Goal: Task Accomplishment & Management: Use online tool/utility

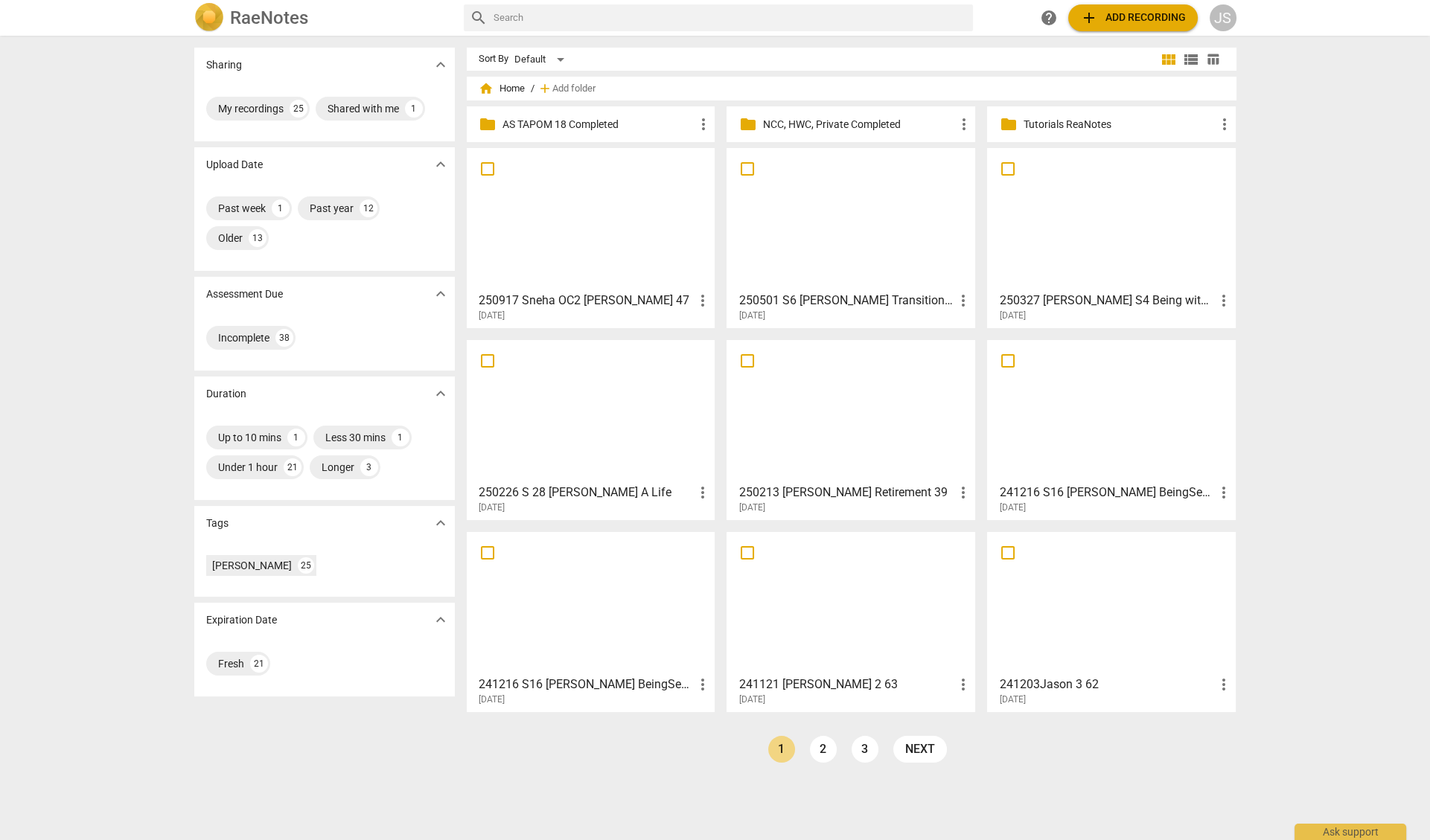
click at [580, 229] on div at bounding box center [590, 219] width 238 height 132
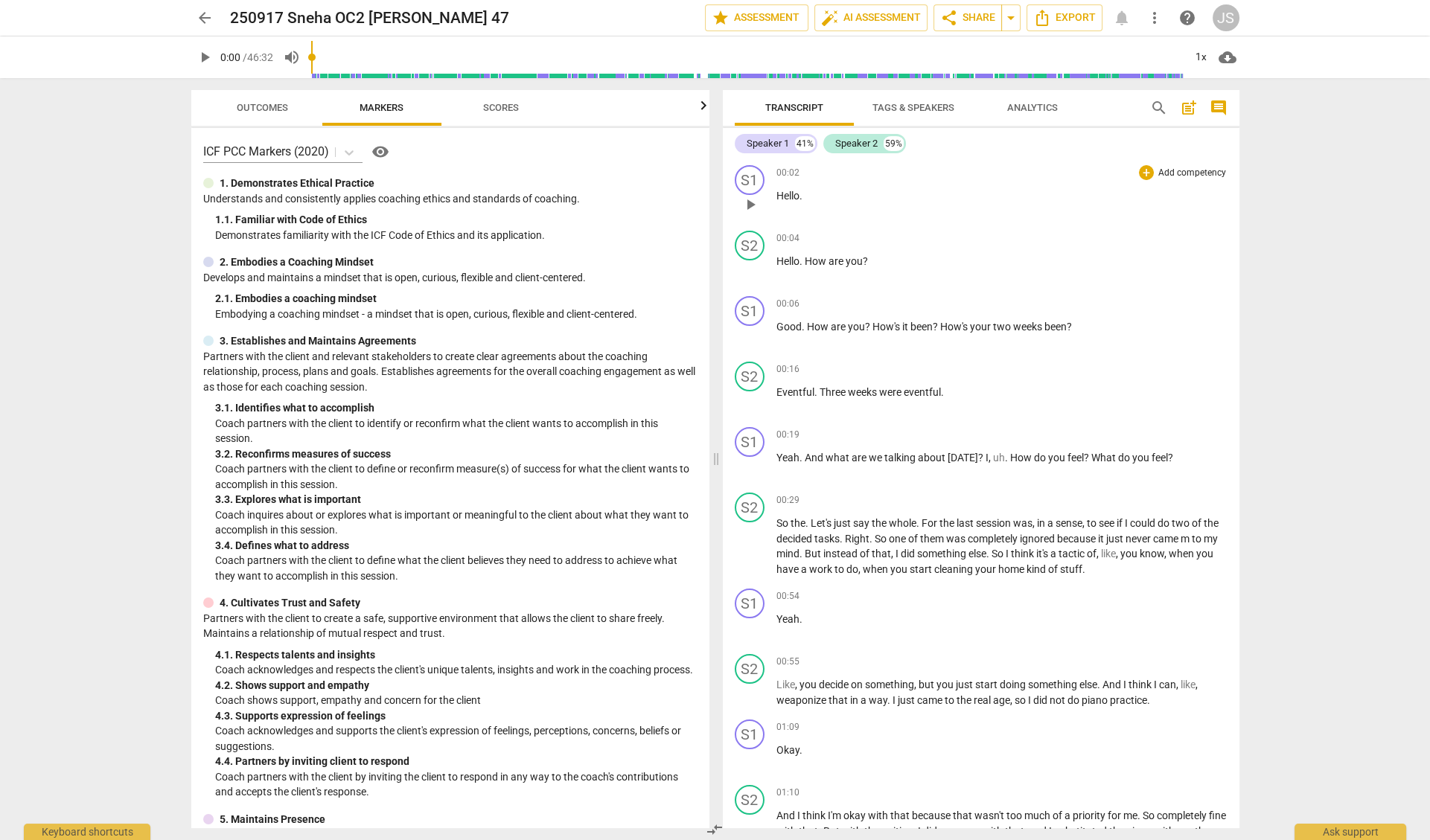
click at [749, 202] on span "play_arrow" at bounding box center [750, 205] width 18 height 18
click at [908, 107] on span "Tags & Speakers" at bounding box center [914, 107] width 82 height 11
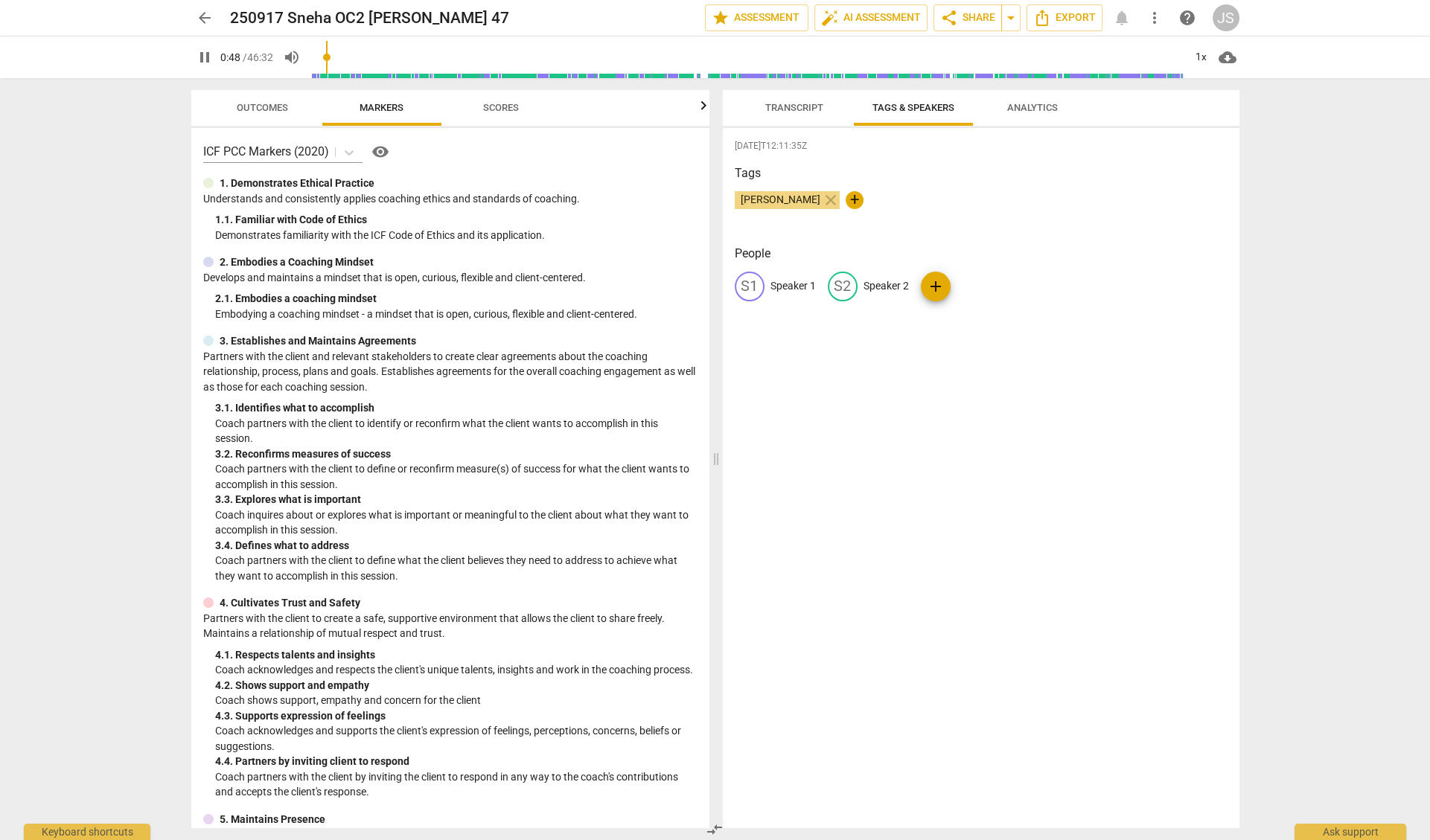
click at [788, 285] on p "Speaker 1" at bounding box center [793, 286] width 45 height 16
type input "50"
type input "S"
type input "51"
type input "Sn"
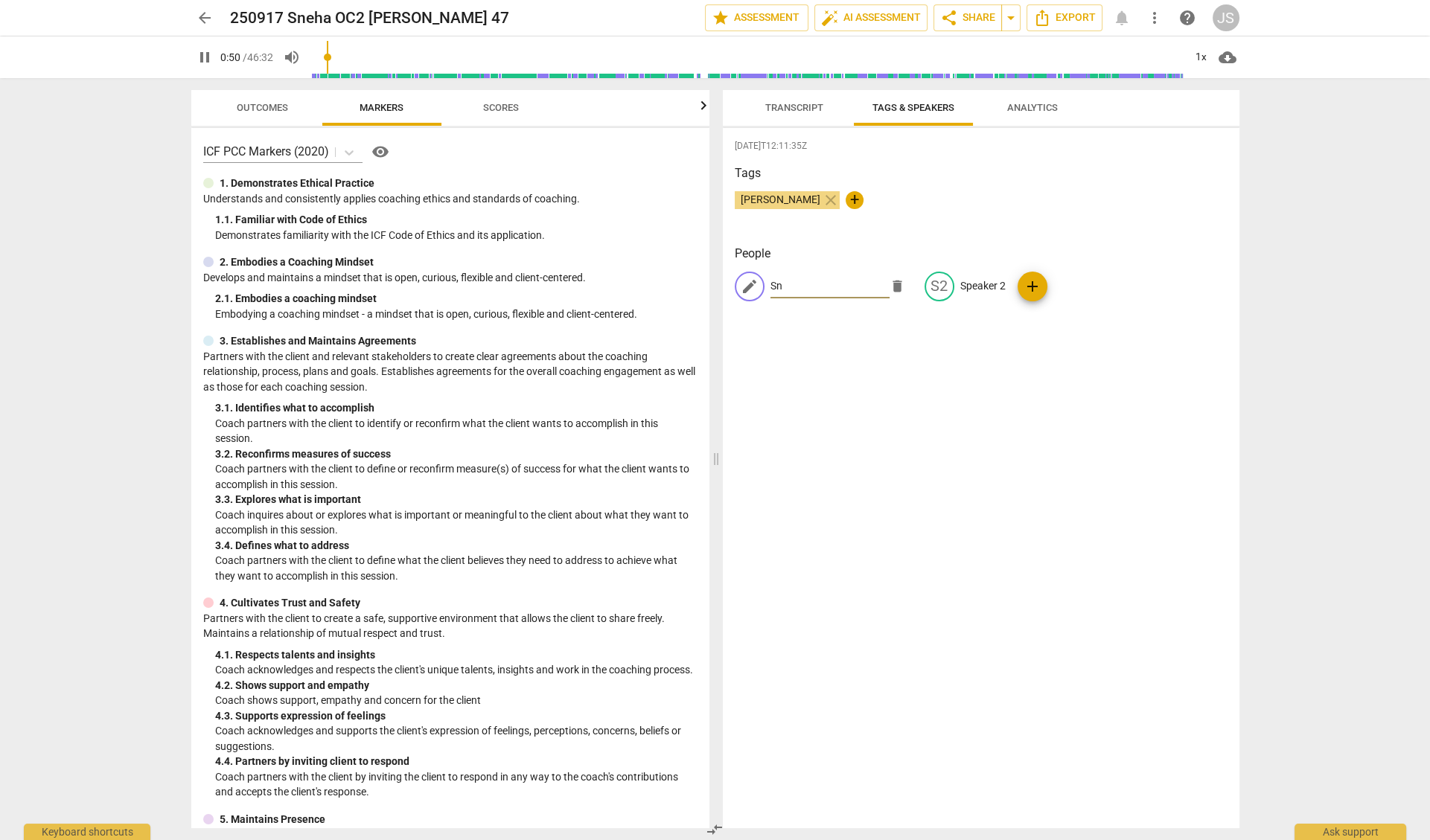
type input "51"
type input "Sne"
type input "52"
type input "Sneha"
type input "53"
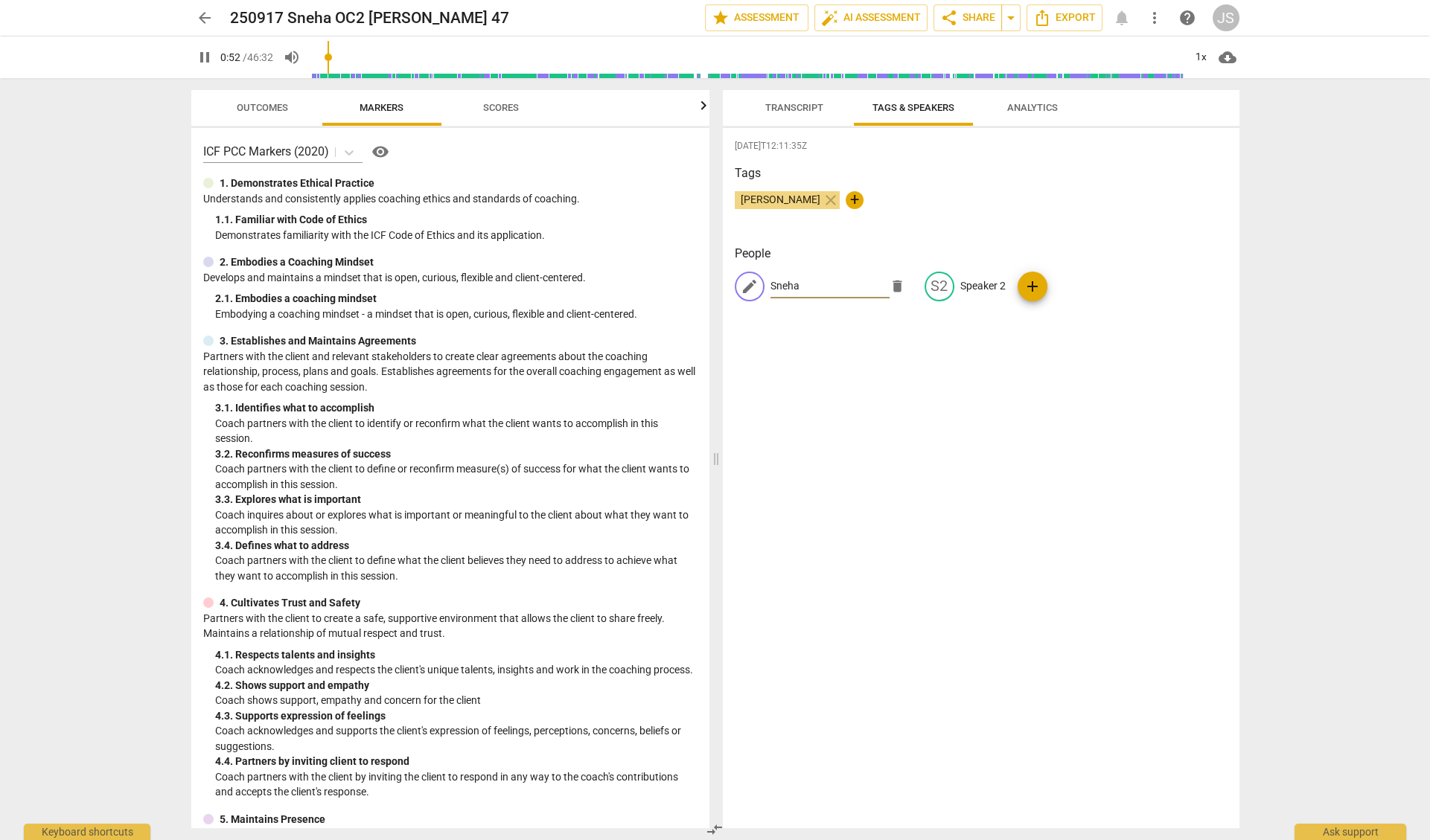
type input "Sneha"
click at [983, 281] on p "Speaker 2" at bounding box center [983, 286] width 45 height 16
type input "57"
type input "C"
type input "57"
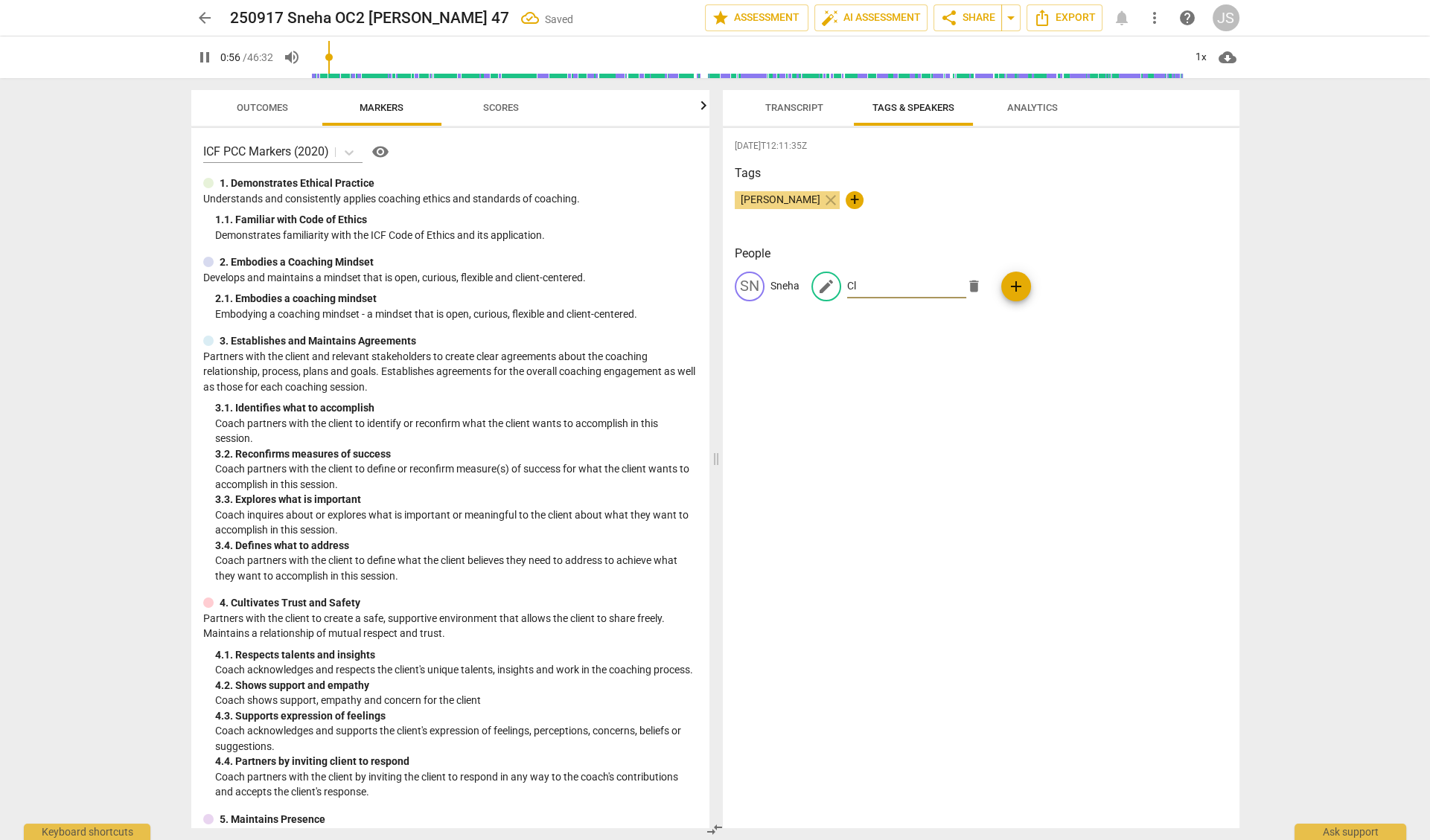
type input "Cli"
type input "57"
type input "Clien"
type input "57"
type input "Client"
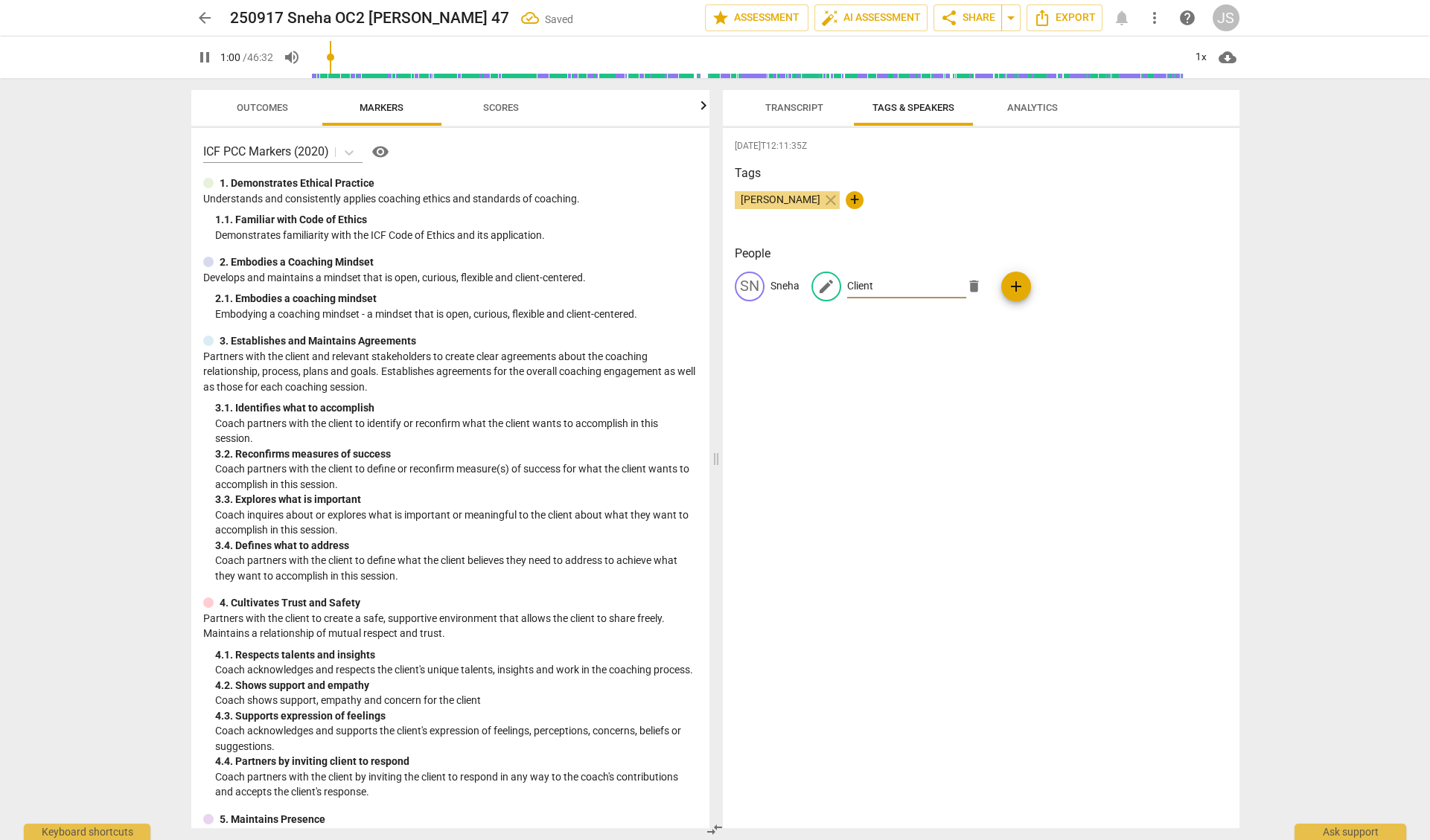
type input "60"
type input "Client"
click at [787, 115] on span "Transcript" at bounding box center [794, 107] width 94 height 20
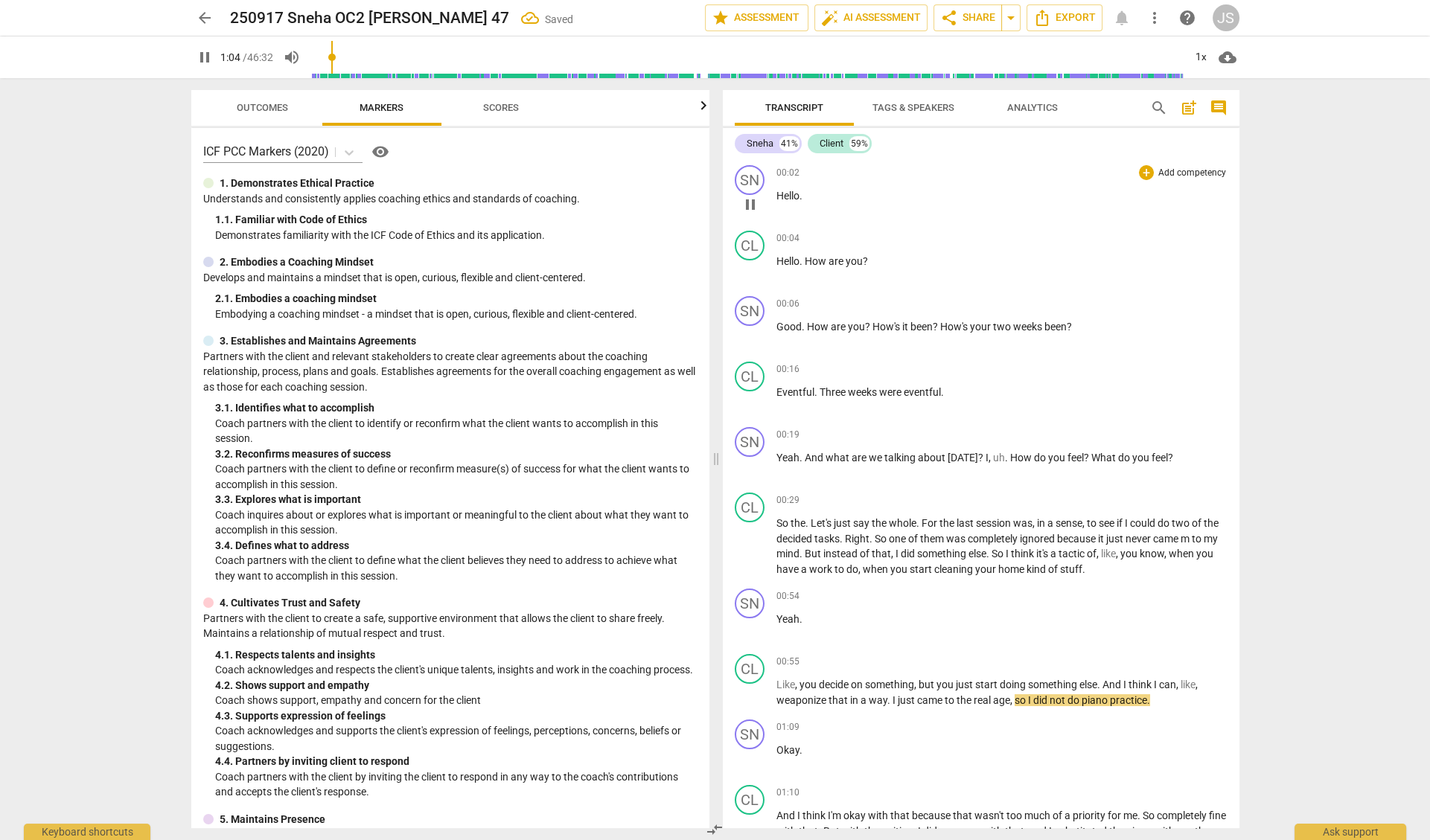
click at [776, 194] on span "Hello" at bounding box center [787, 195] width 23 height 12
type input "69"
click at [863, 19] on span "auto_fix_high AI Assessment" at bounding box center [871, 17] width 100 height 18
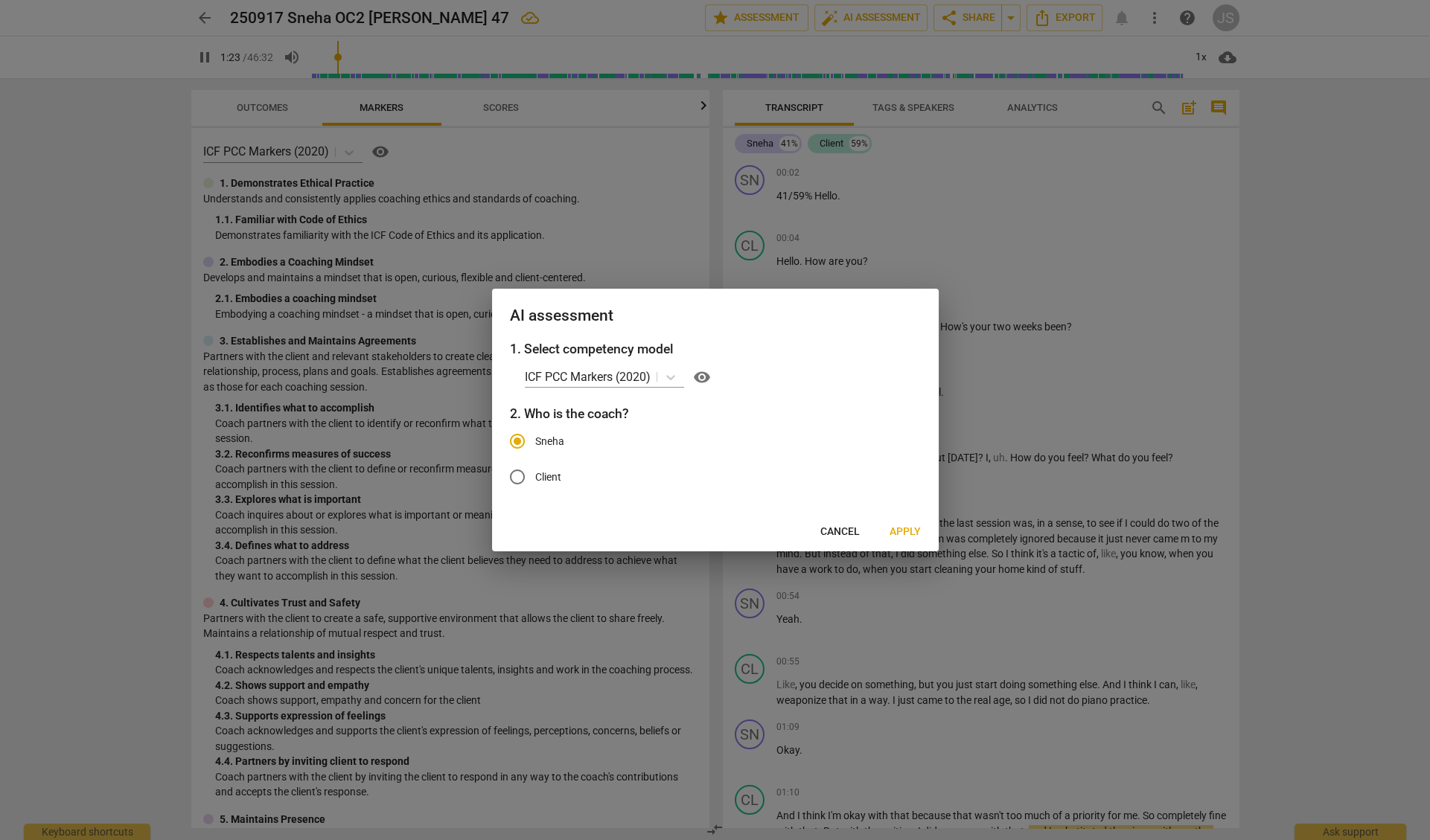
scroll to position [675, 0]
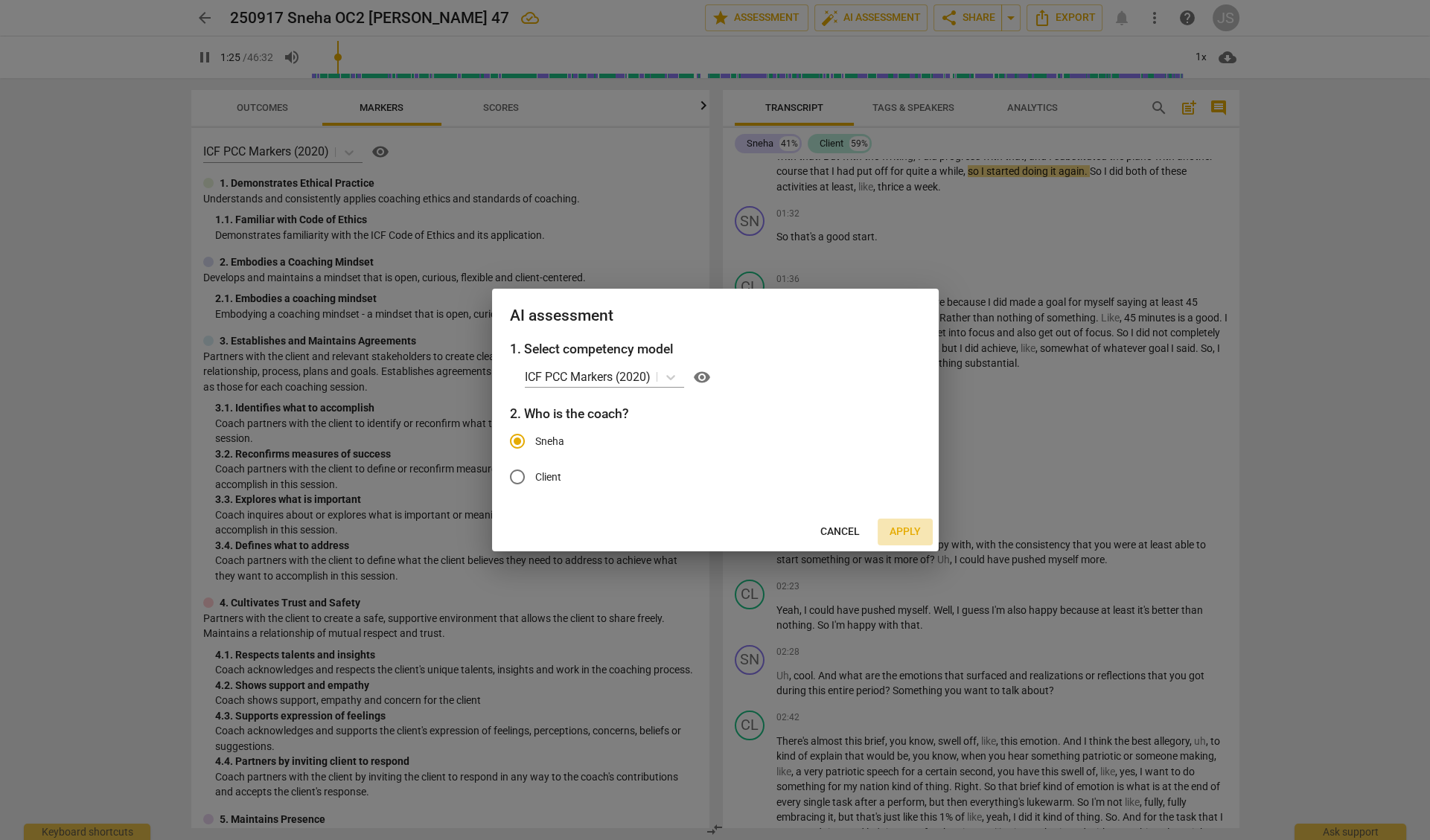
click at [904, 531] on span "Apply" at bounding box center [905, 532] width 32 height 15
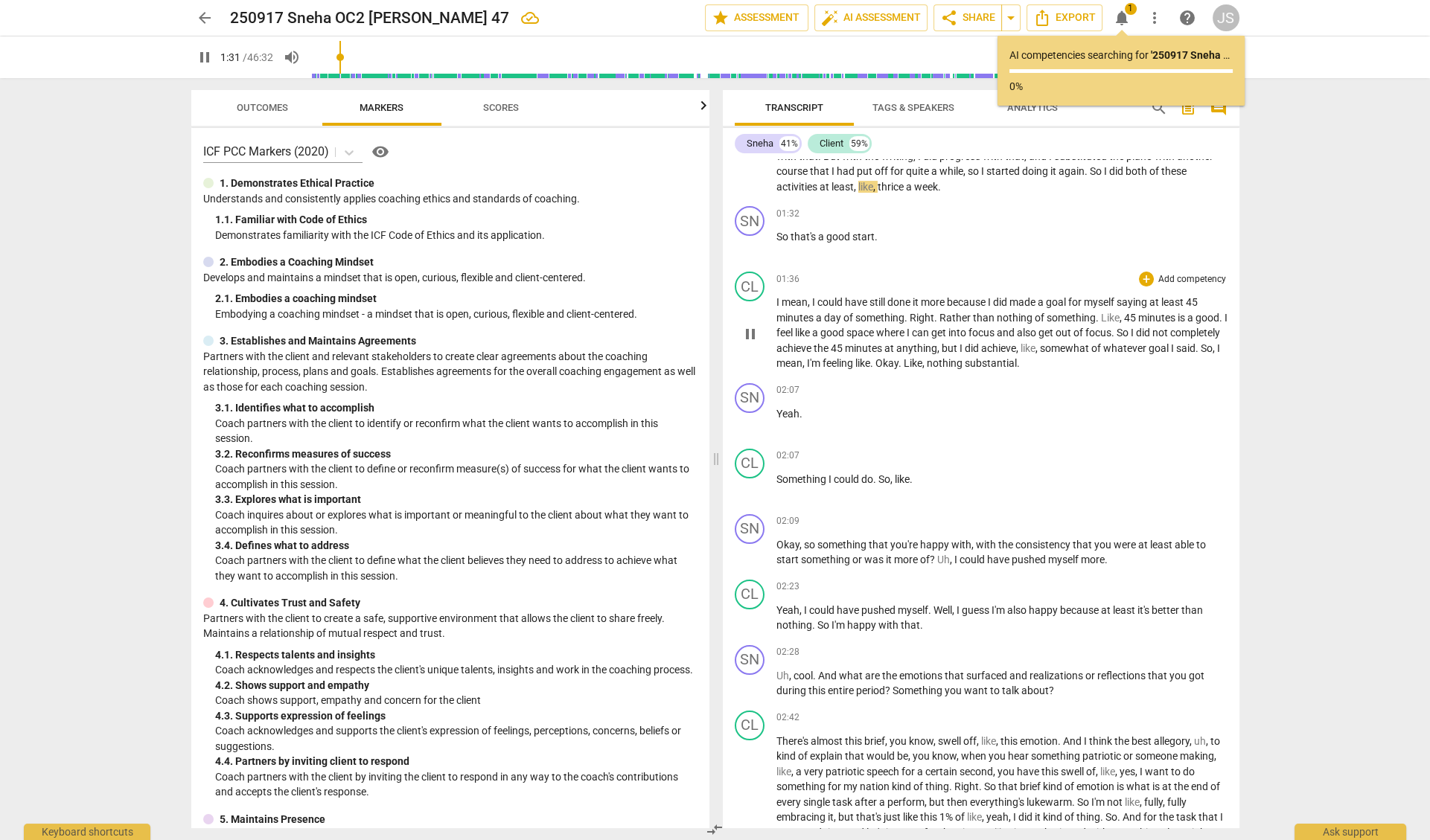
type input "92"
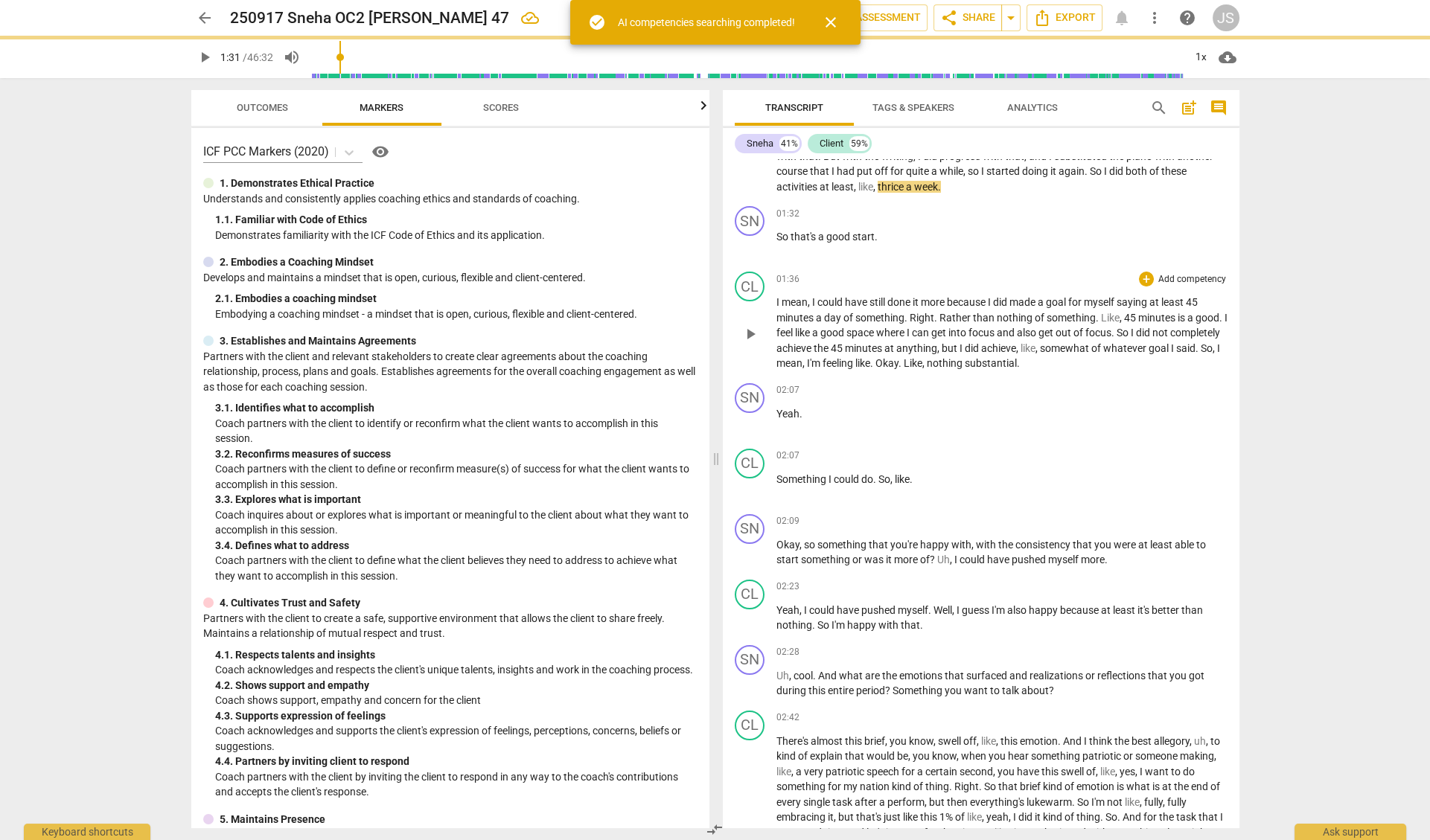
type input "92"
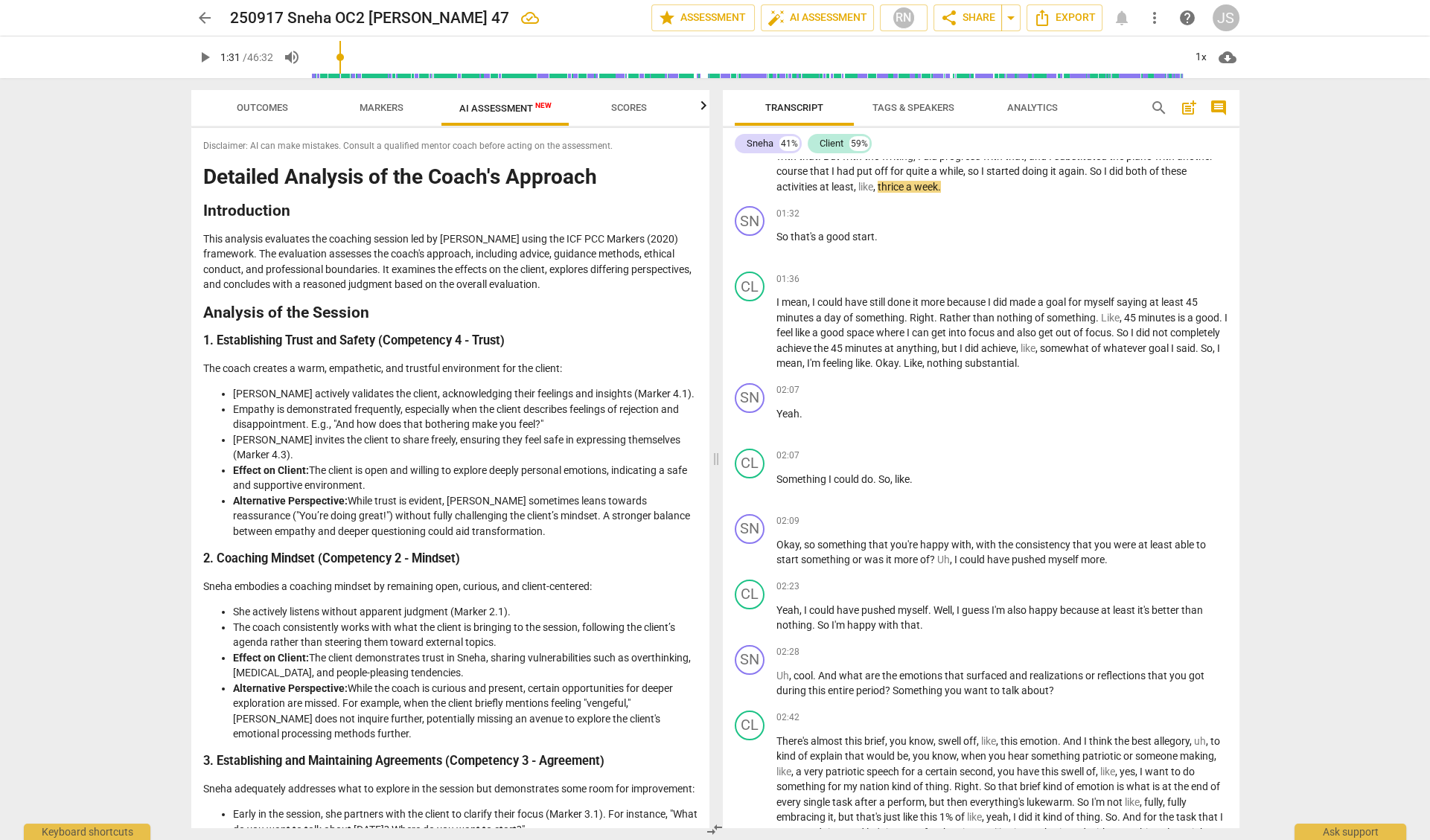
scroll to position [0, 0]
click at [274, 107] on span "Outcomes" at bounding box center [262, 107] width 51 height 11
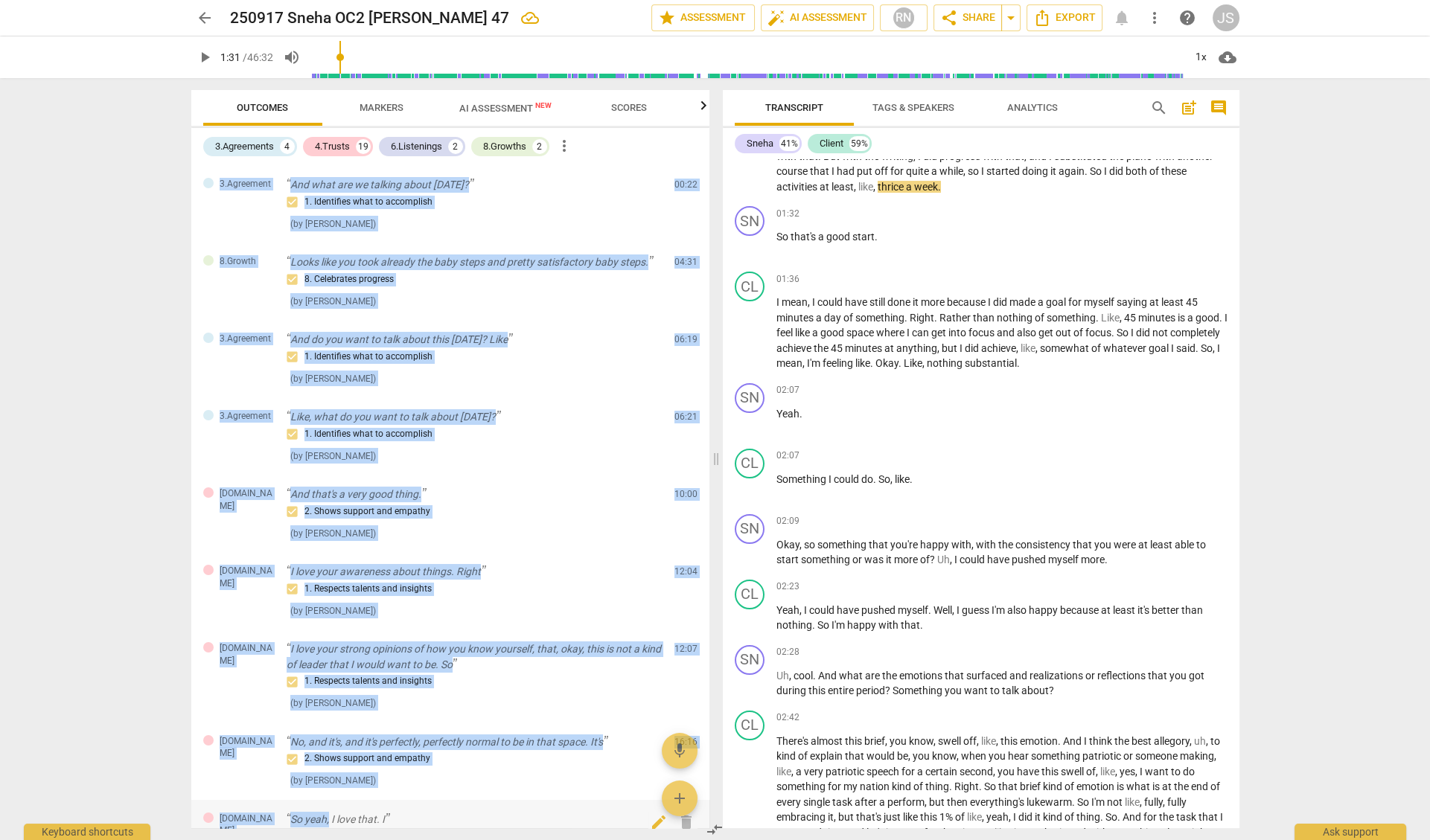
drag, startPoint x: 198, startPoint y: 133, endPoint x: 327, endPoint y: 811, distance: 690.2
click at [327, 811] on div "3.Agreements 4 4.Trusts 19 6.Listenings 2 8.Growths 2 more_vert 3.Agreement And…" at bounding box center [450, 478] width 518 height 700
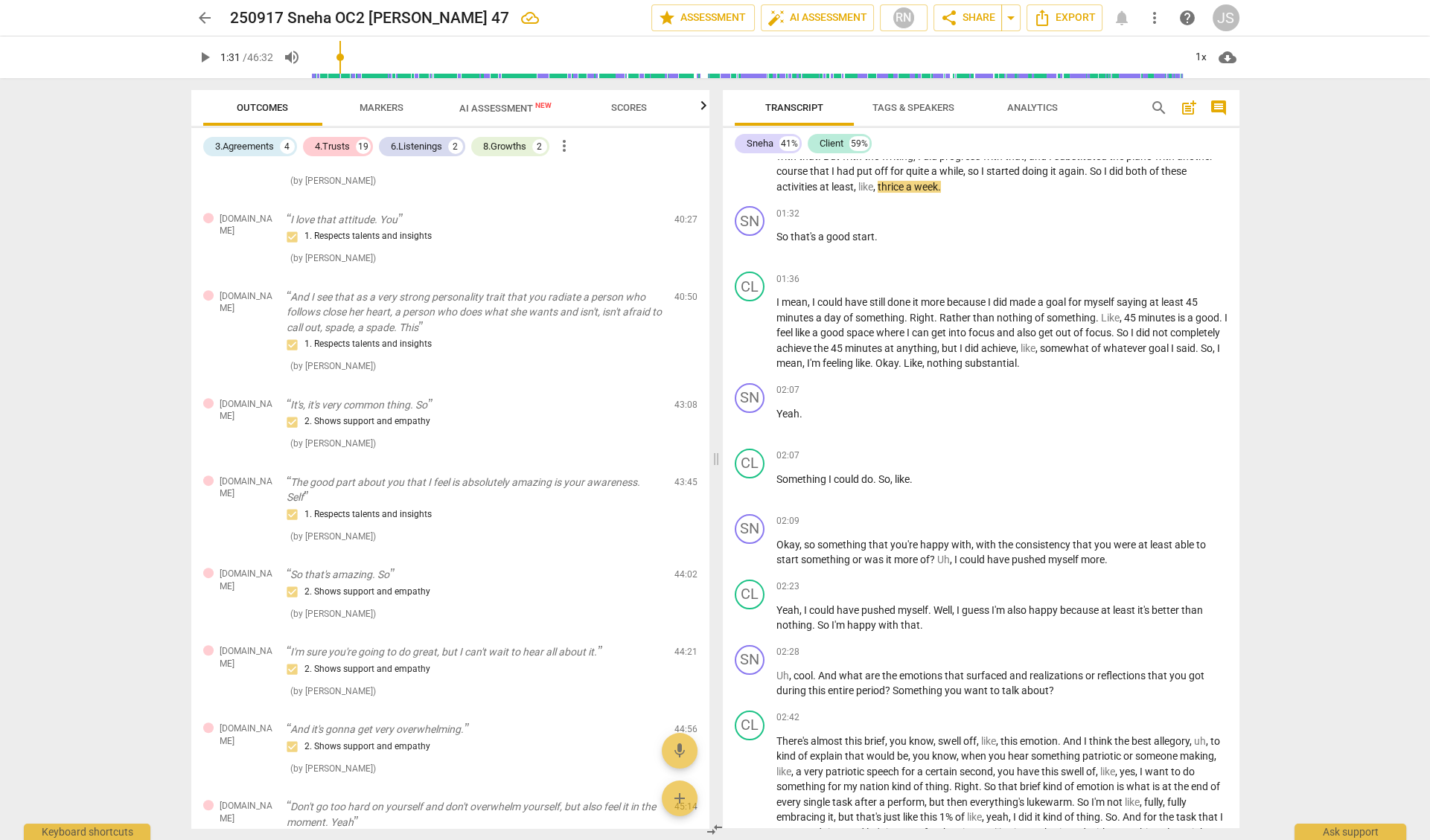
scroll to position [1555, 0]
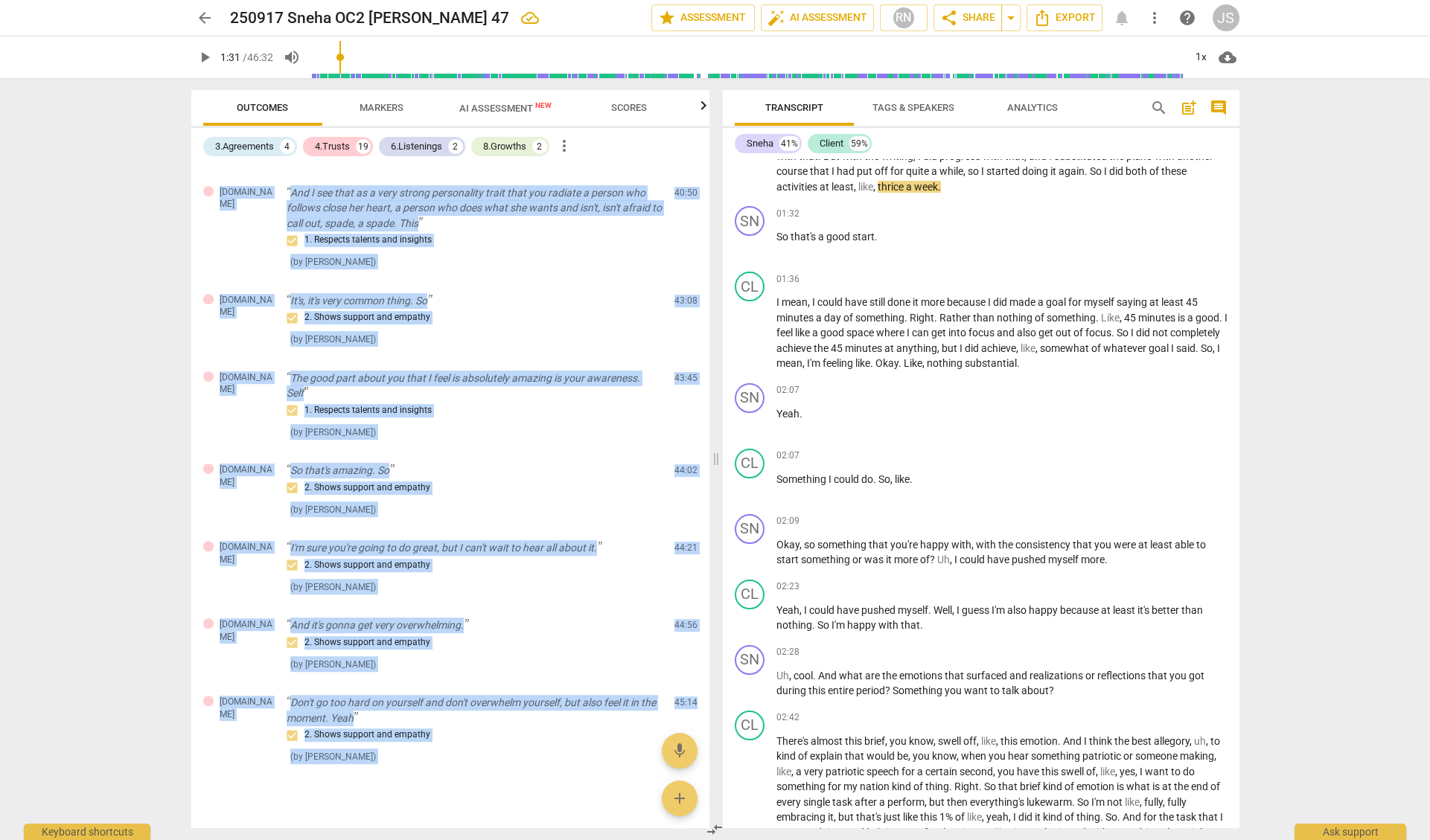
drag, startPoint x: 327, startPoint y: 811, endPoint x: 341, endPoint y: 813, distance: 14.1
click at [339, 817] on div "3.Agreement And what are we talking about [DATE]? 1. Identifies what to accompl…" at bounding box center [450, 496] width 518 height 663
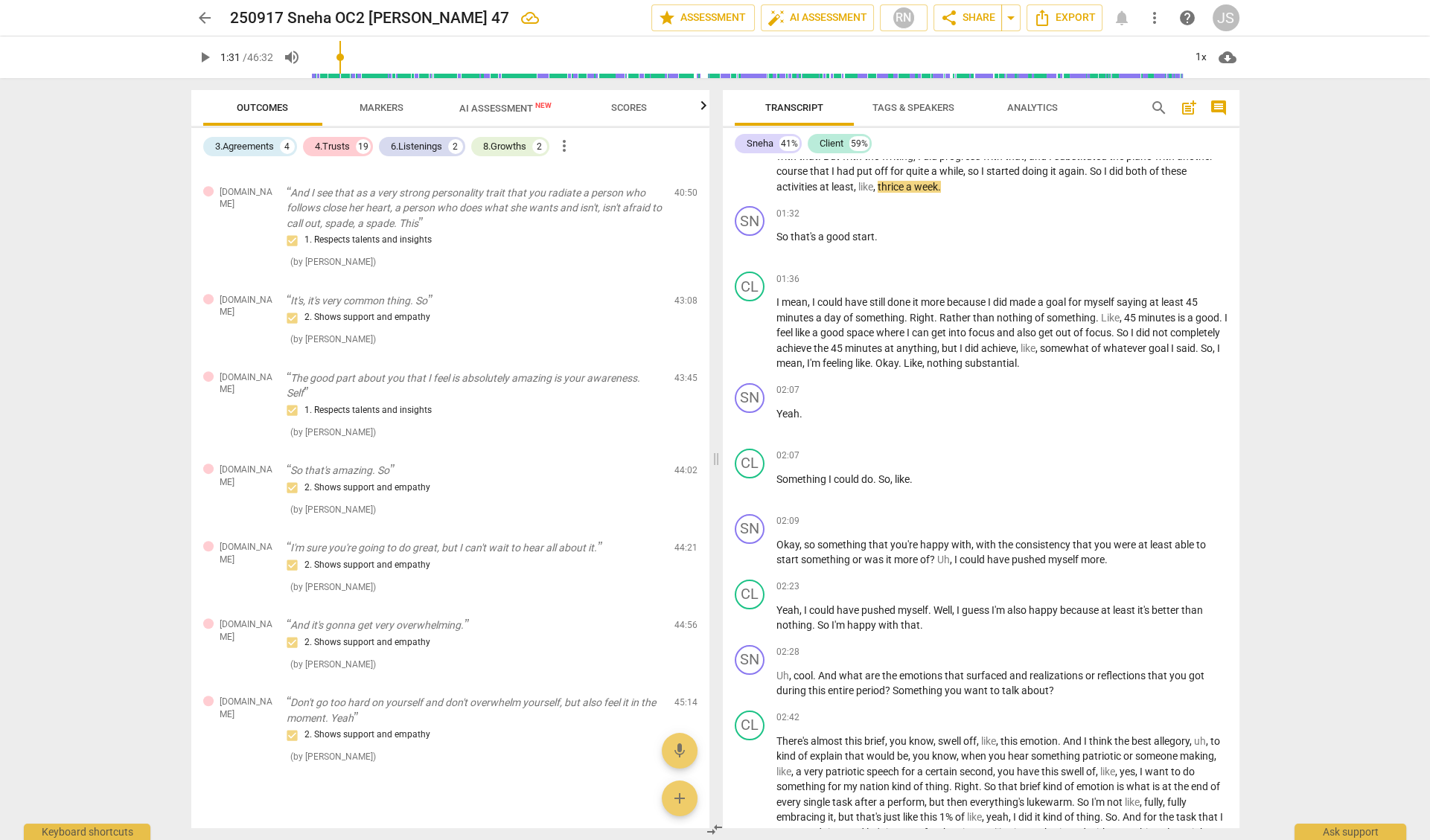
drag, startPoint x: 341, startPoint y: 813, endPoint x: 496, endPoint y: 804, distance: 155.3
click at [496, 805] on div at bounding box center [450, 826] width 518 height 48
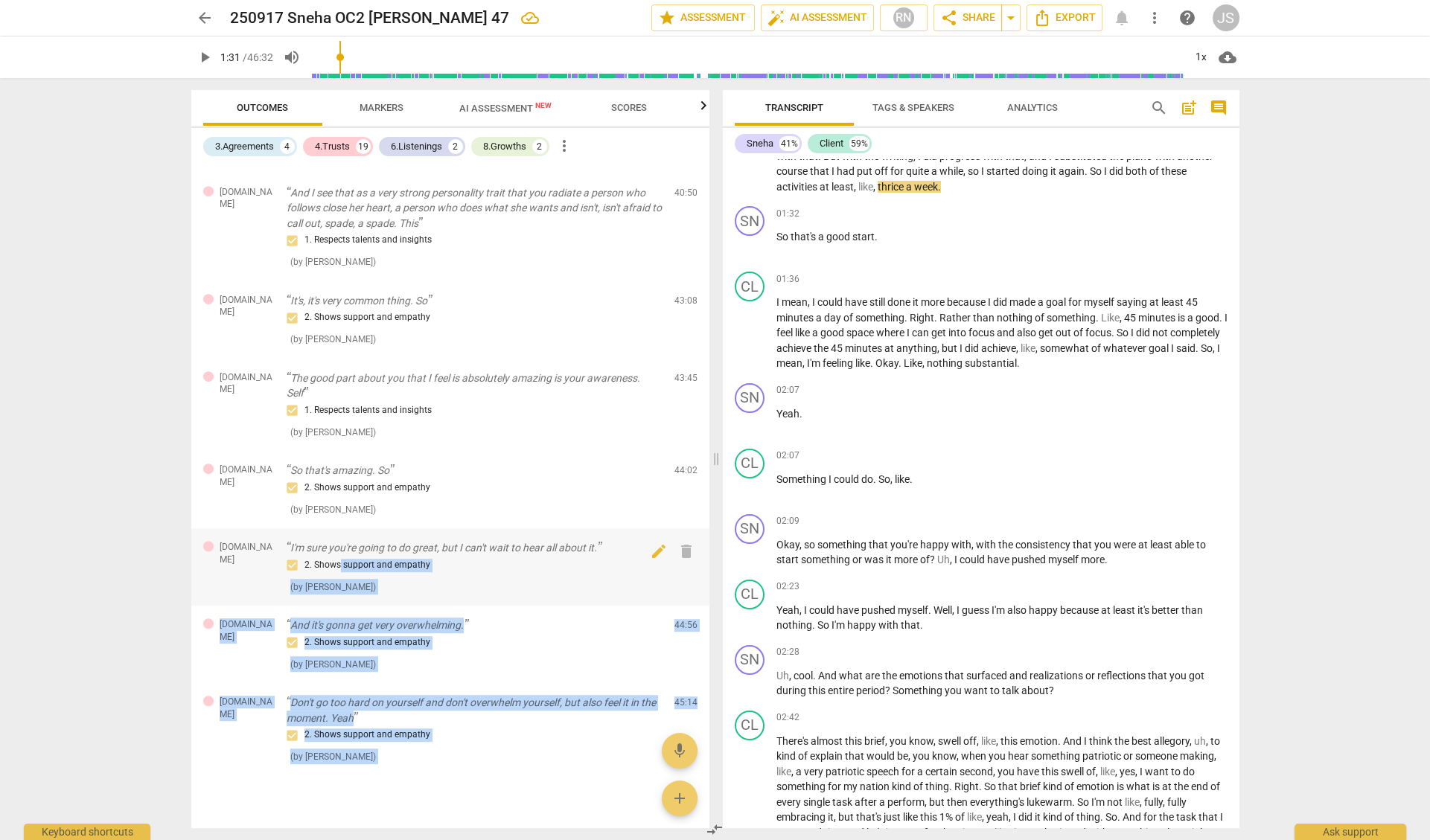
drag, startPoint x: 496, startPoint y: 804, endPoint x: 338, endPoint y: 544, distance: 304.2
click at [338, 544] on div "3.Agreement And what are we talking about [DATE]? 1. Identifies what to accompl…" at bounding box center [450, 496] width 518 height 663
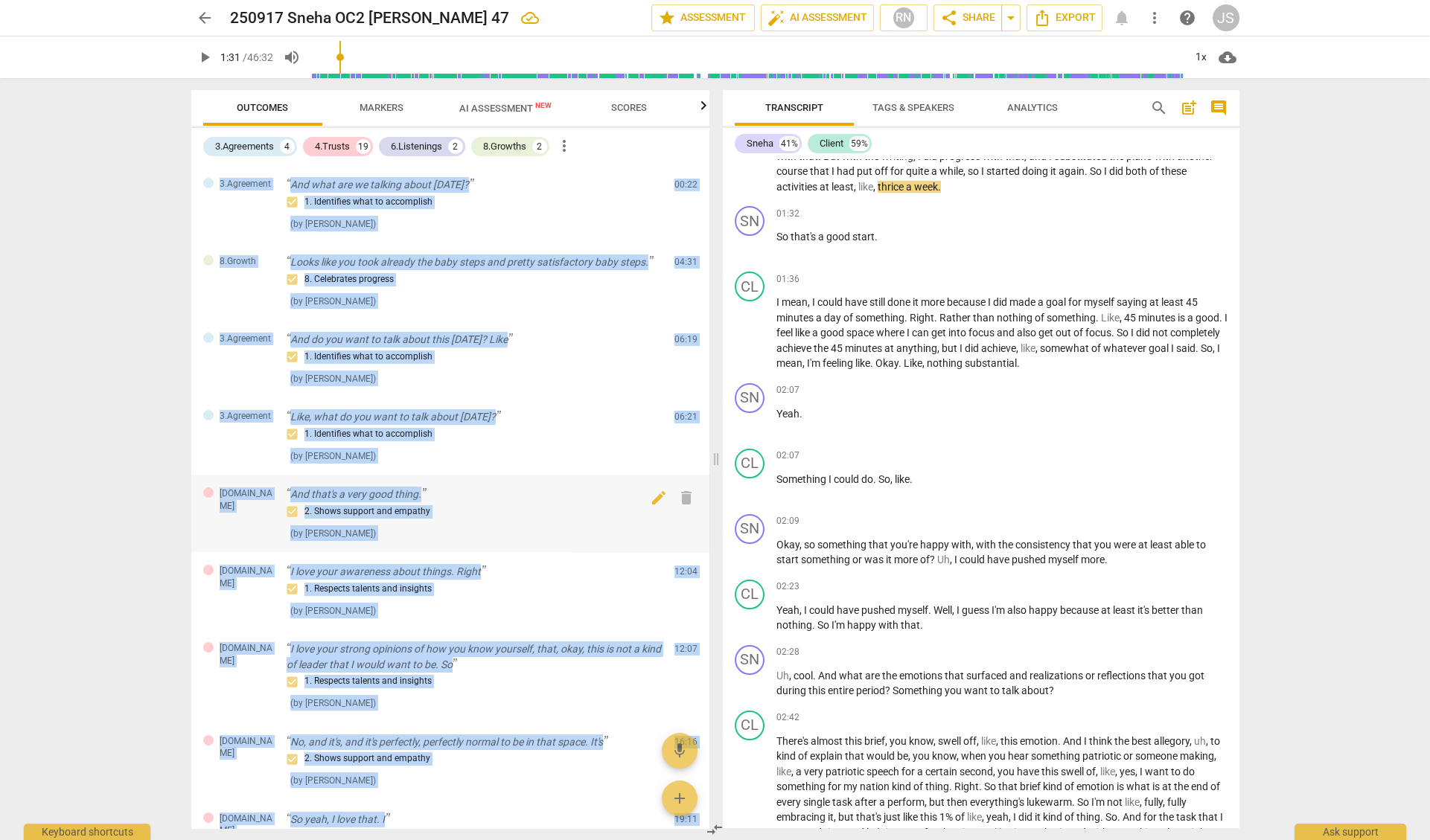
scroll to position [0, 0]
copy div "1x cloud_download Outcomes Markers AI Assessment New Scores 3.Agreements 4 4.Tr…"
click at [567, 145] on span "more_vert" at bounding box center [564, 145] width 18 height 18
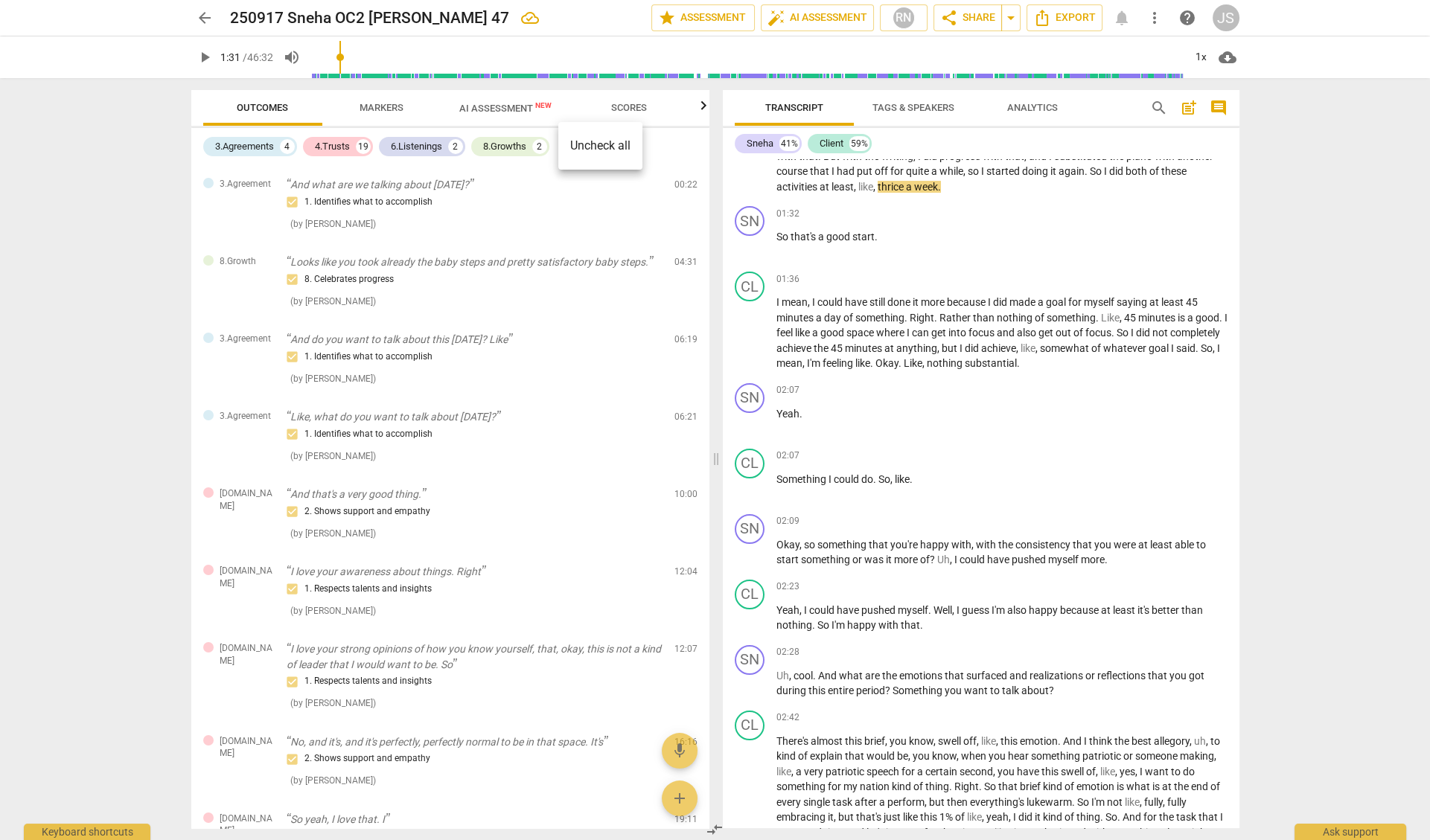
click at [521, 170] on div at bounding box center [715, 420] width 1430 height 840
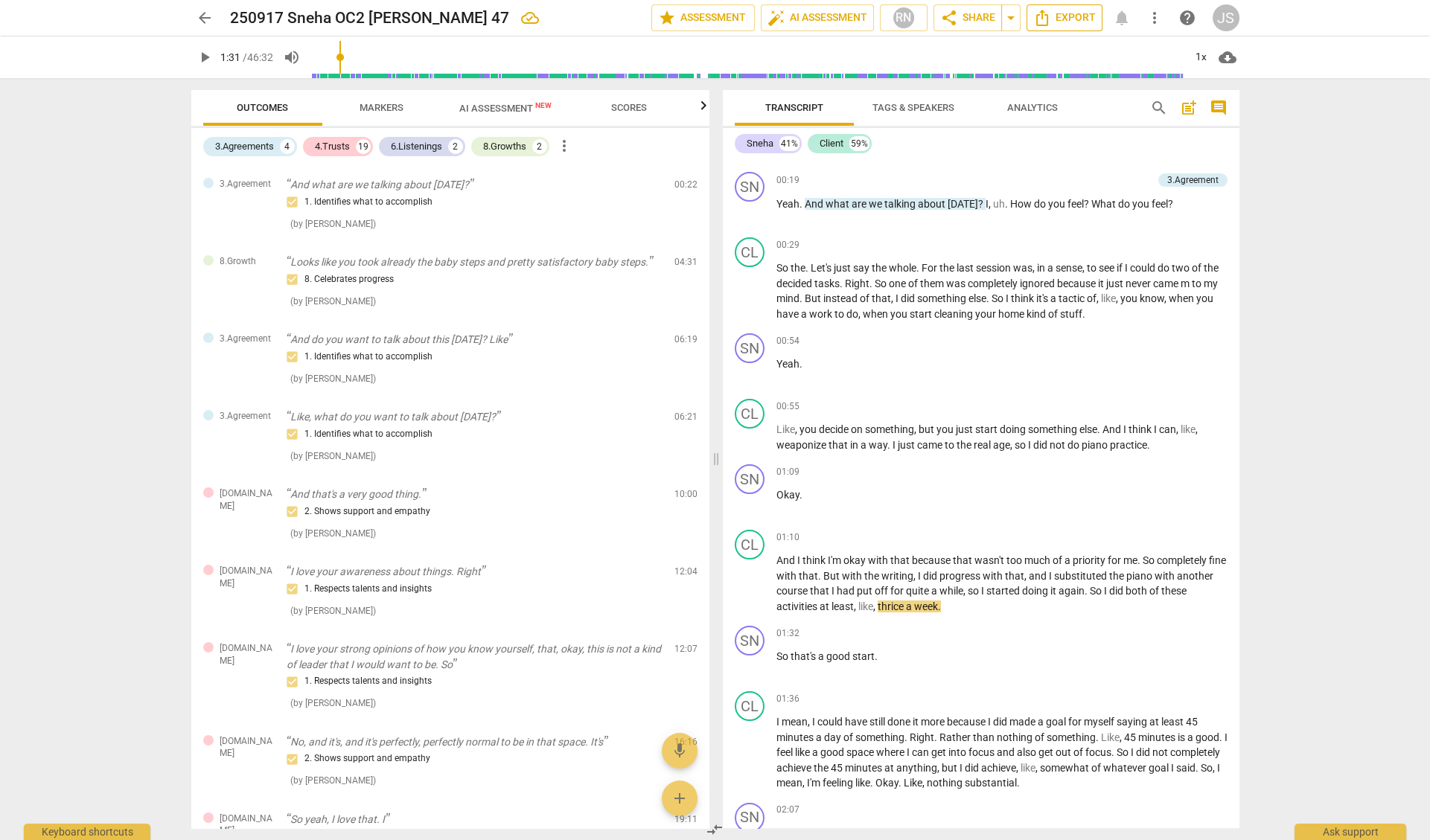
click at [1061, 18] on span "Export" at bounding box center [1064, 17] width 62 height 18
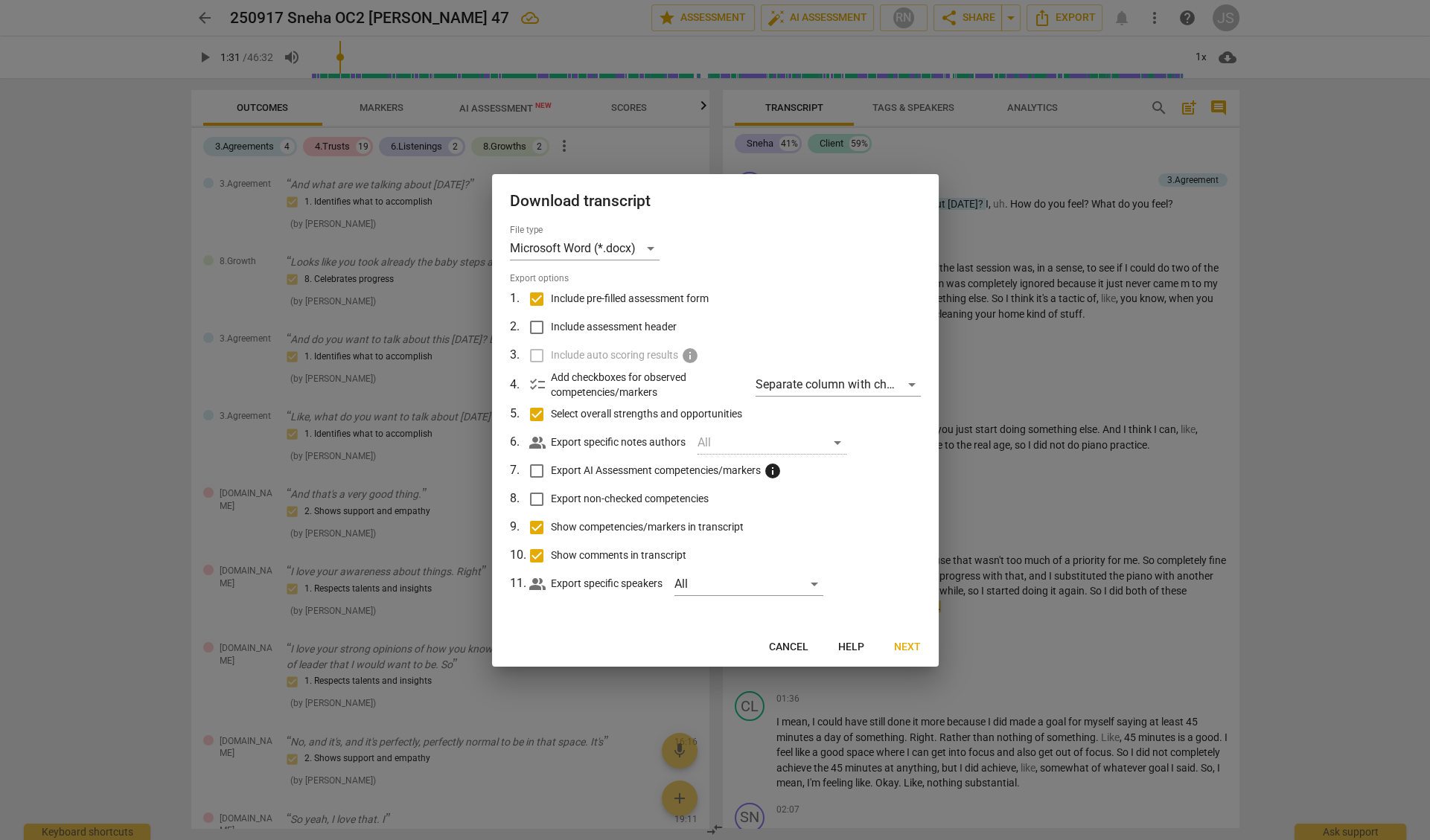
click at [905, 646] on span "Next" at bounding box center [907, 647] width 27 height 15
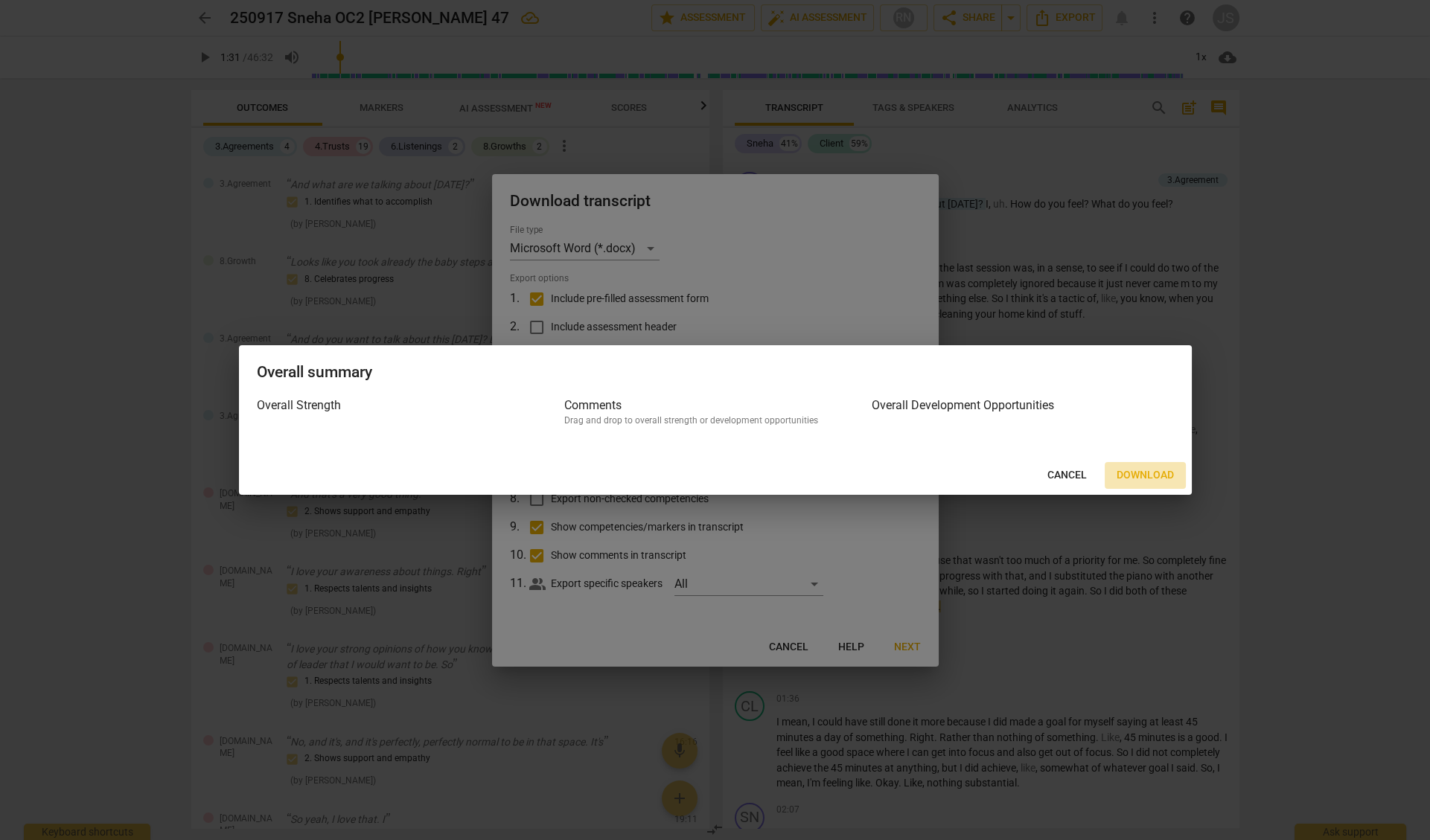
click at [1140, 476] on span "Download" at bounding box center [1145, 475] width 58 height 15
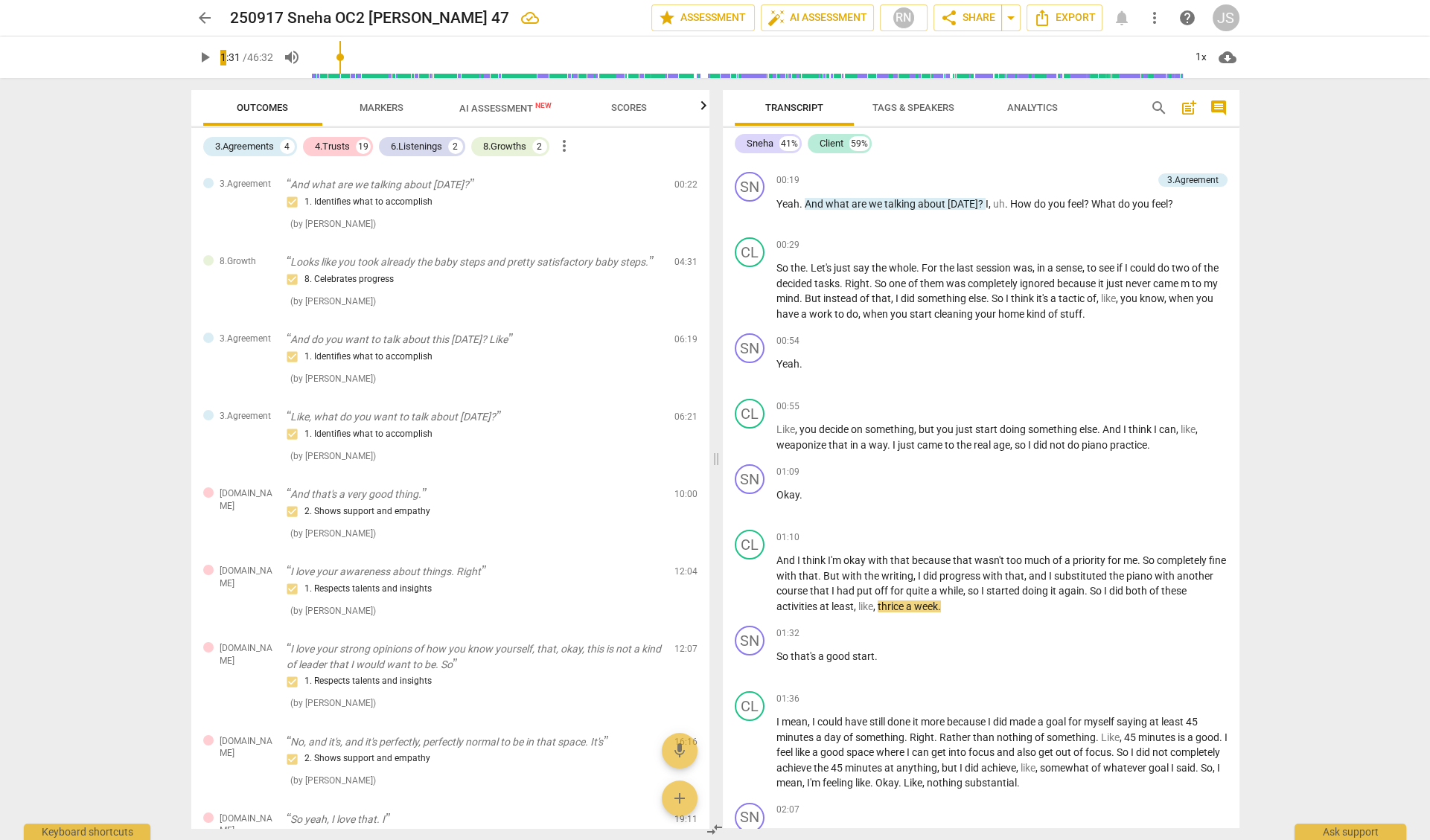
click at [0, 0] on html "arrow_back 250917 Sneha OC2 [PERSON_NAME] 47 edit star Assessment auto_fix_high…" at bounding box center [715, 0] width 1430 height 0
click at [202, 18] on span "arrow_back" at bounding box center [205, 17] width 18 height 18
